Goal: Check status: Check status

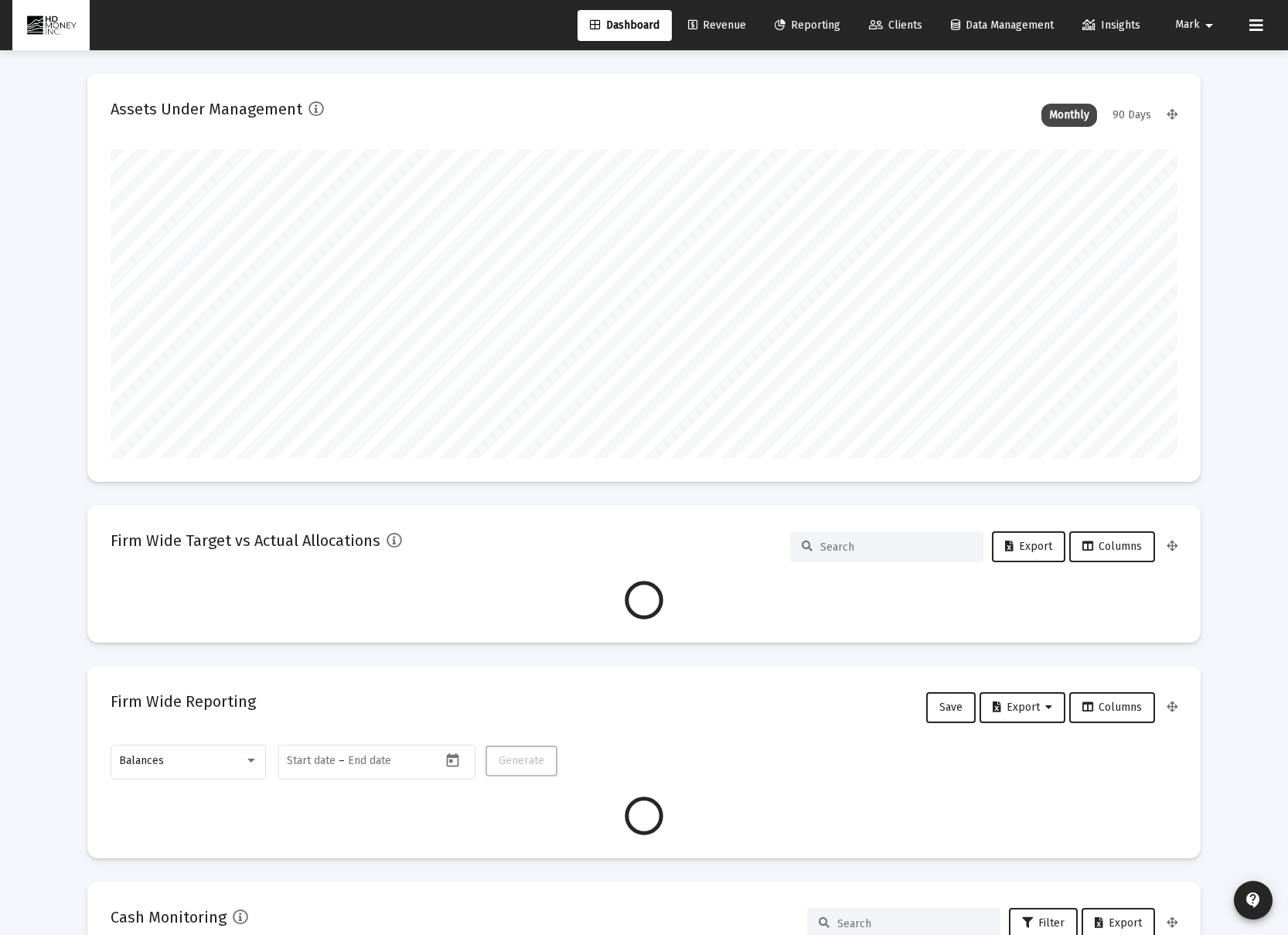
scroll to position [309, 1067]
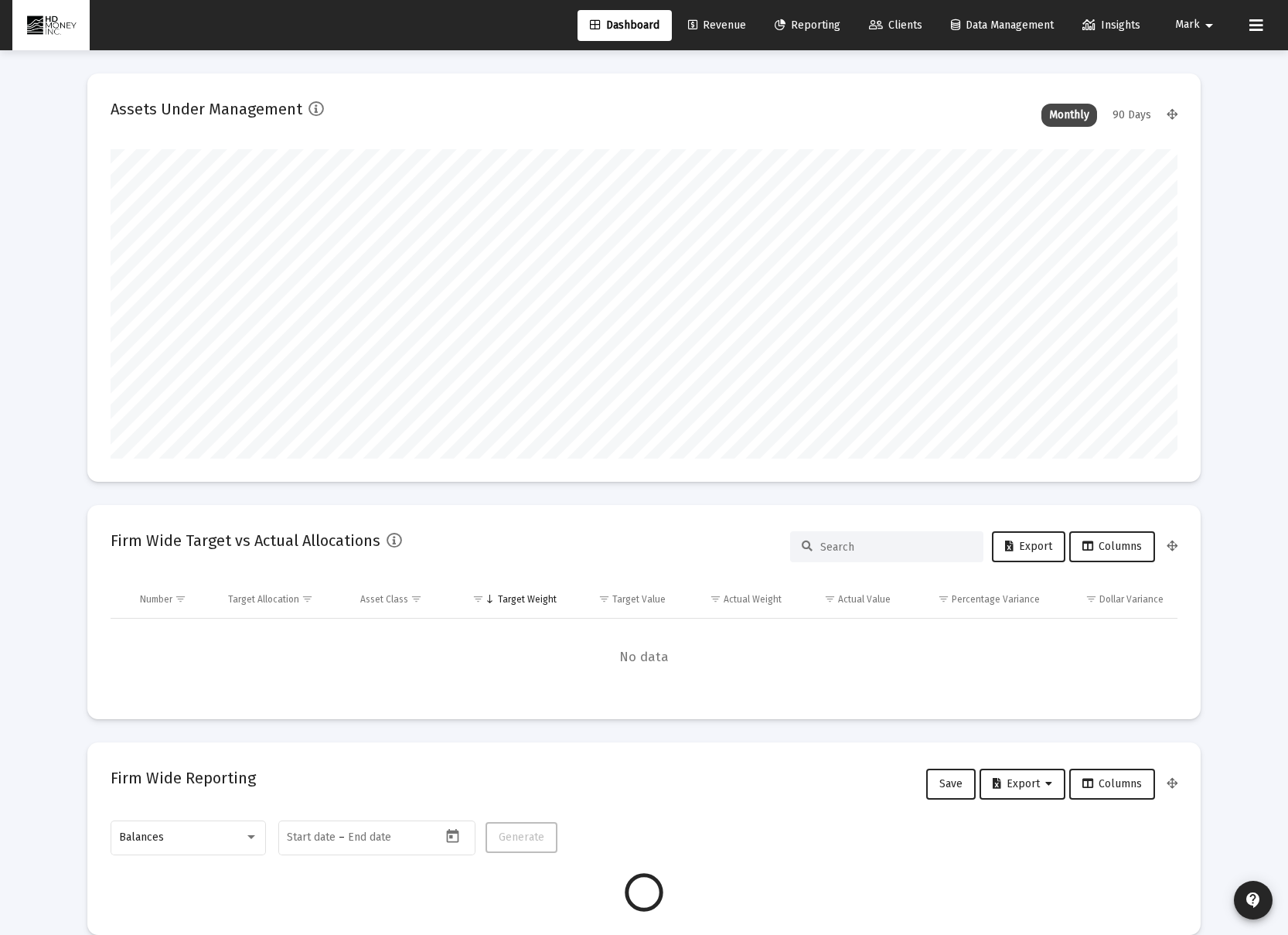
click at [801, 24] on span "Reporting" at bounding box center [807, 25] width 66 height 13
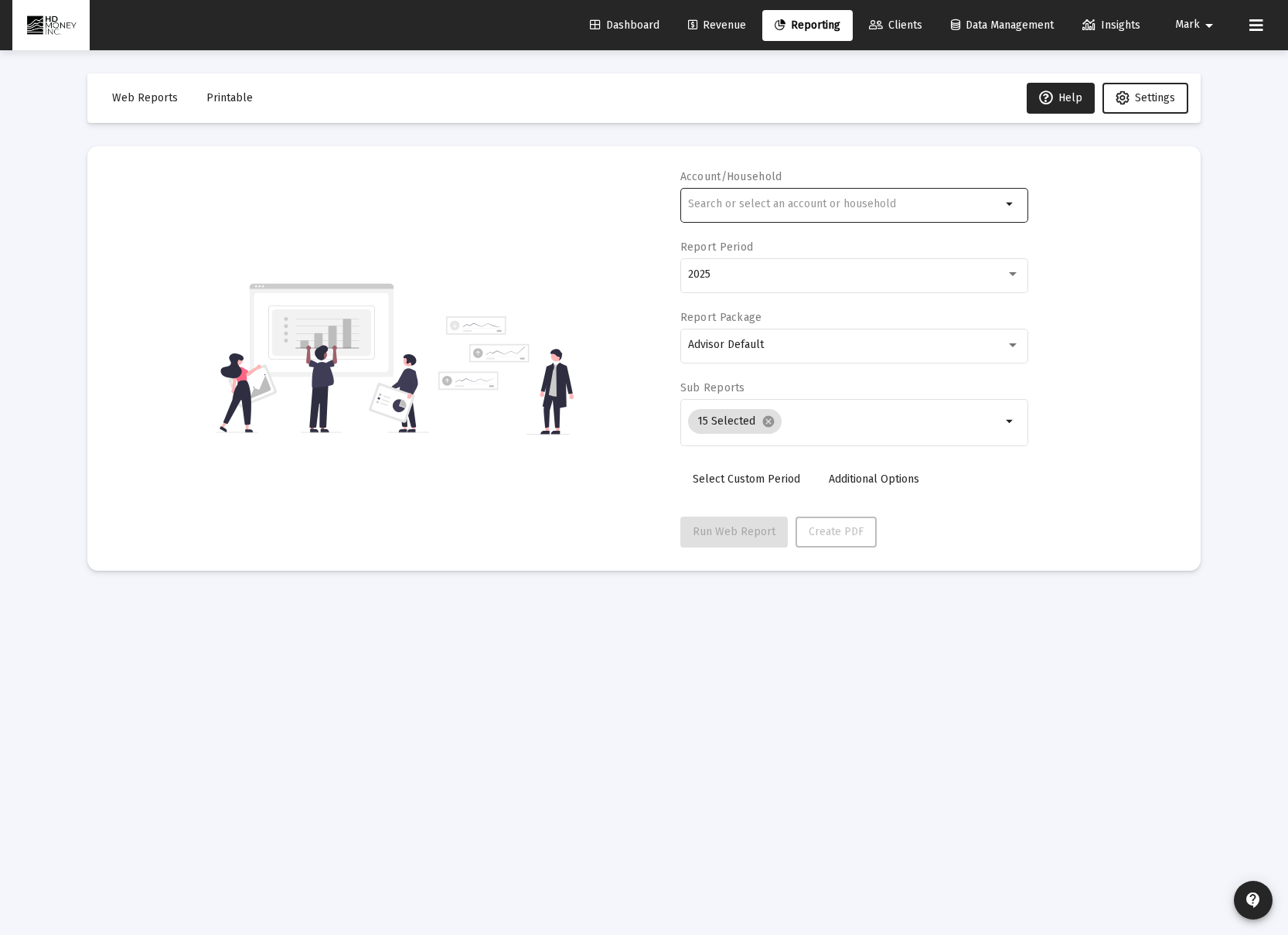
click at [812, 210] on div at bounding box center [844, 203] width 313 height 38
click at [821, 209] on input "[PERSON_NAME]" at bounding box center [844, 204] width 313 height 12
drag, startPoint x: 1009, startPoint y: 201, endPoint x: 971, endPoint y: 204, distance: 38.1
click at [1008, 201] on mat-icon "arrow_drop_down" at bounding box center [1010, 204] width 19 height 19
drag, startPoint x: 754, startPoint y: 207, endPoint x: 632, endPoint y: 205, distance: 122.0
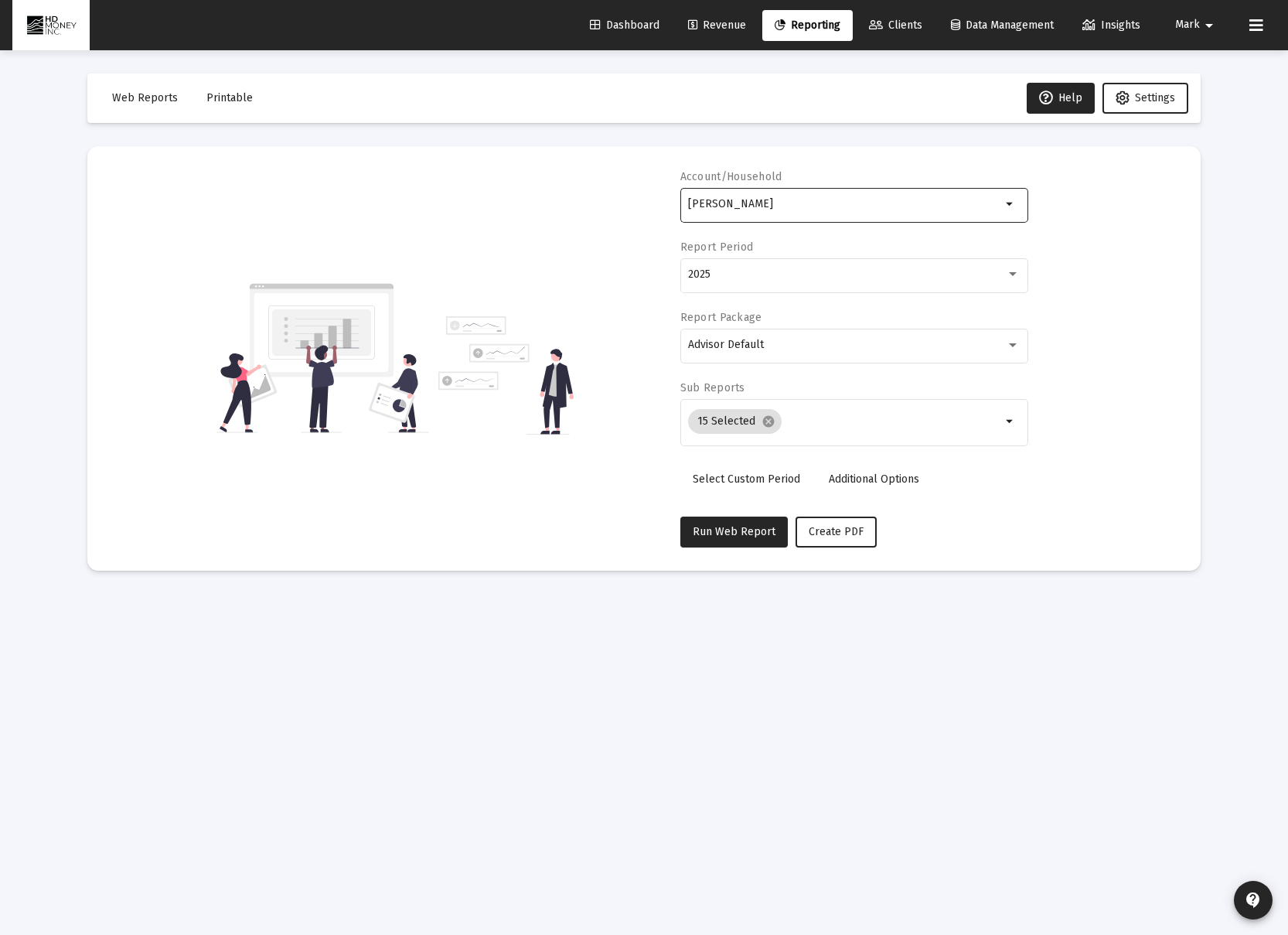
click at [632, 205] on div "Account/Household [PERSON_NAME] arrow_drop_down Report Period 2025 Report Packa…" at bounding box center [644, 358] width 1067 height 378
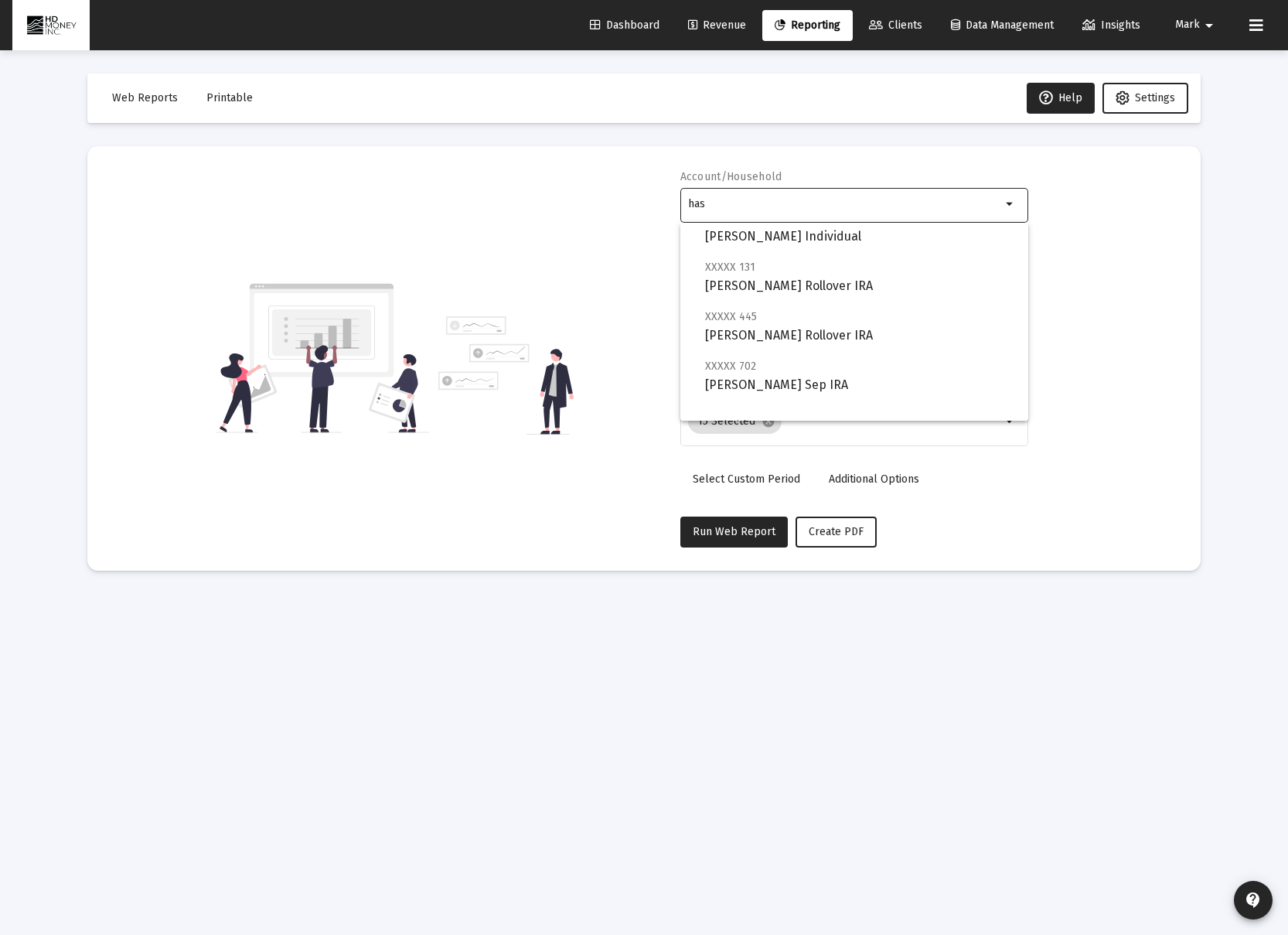
scroll to position [284, 0]
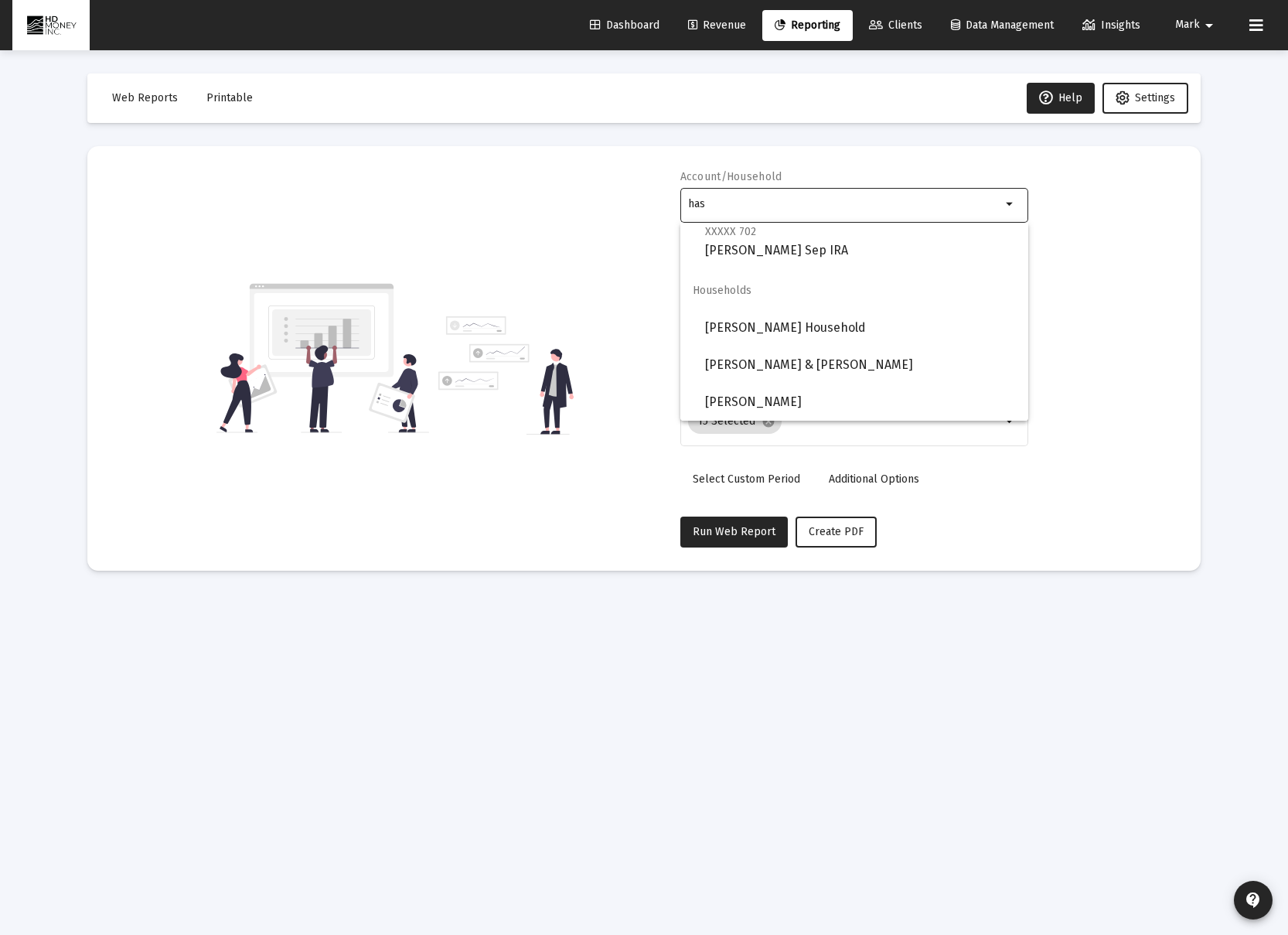
drag, startPoint x: 744, startPoint y: 202, endPoint x: 664, endPoint y: 198, distance: 80.1
click at [664, 198] on div "Account/Household has arrow_drop_down Report Period 2025 Report Package Advisor…" at bounding box center [644, 358] width 1067 height 378
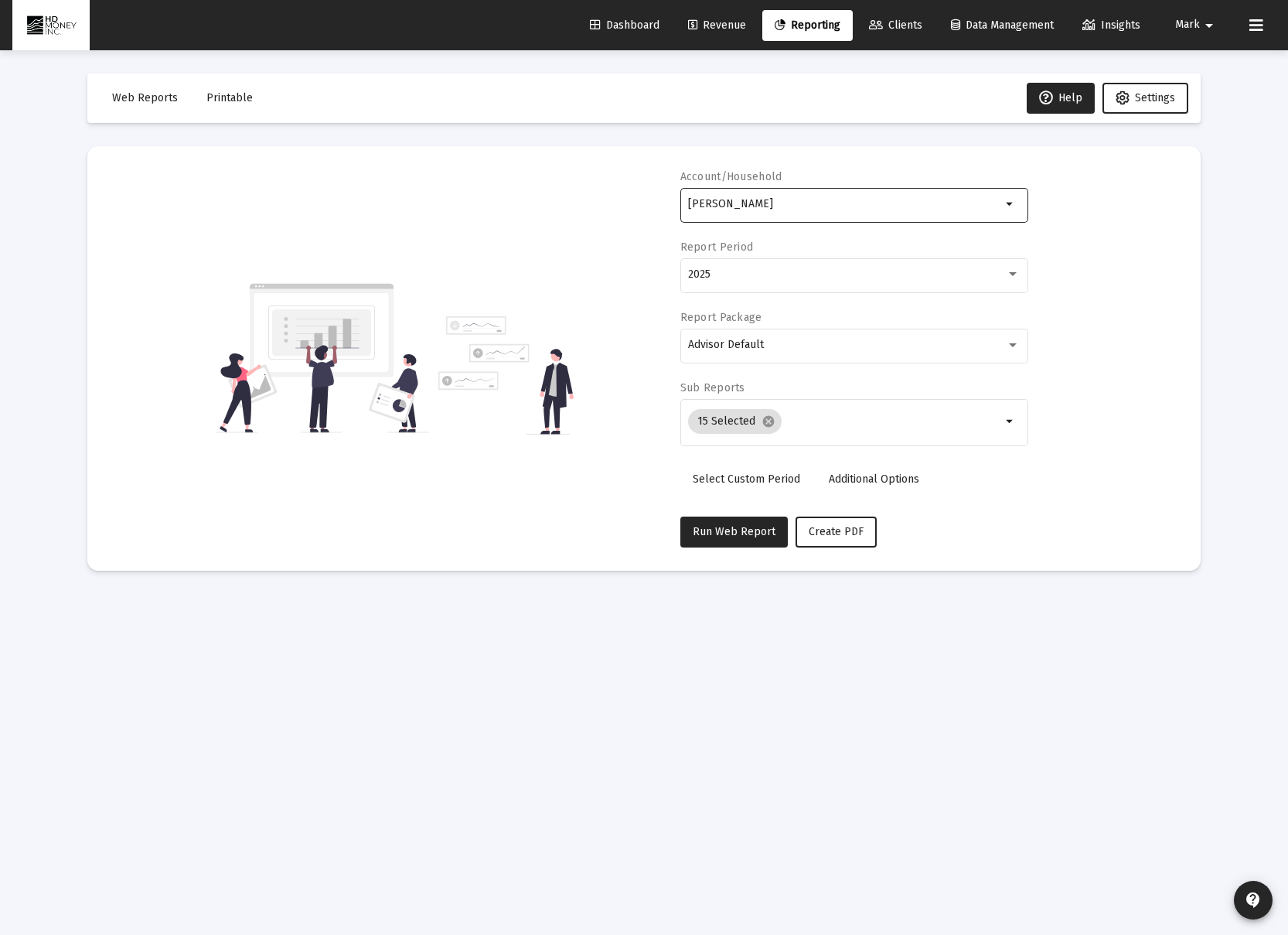
type input "[PERSON_NAME]"
click at [836, 211] on div "[PERSON_NAME]" at bounding box center [844, 203] width 313 height 38
click at [1004, 202] on mat-icon "arrow_drop_down" at bounding box center [1010, 204] width 19 height 19
